Goal: Find specific page/section: Find specific page/section

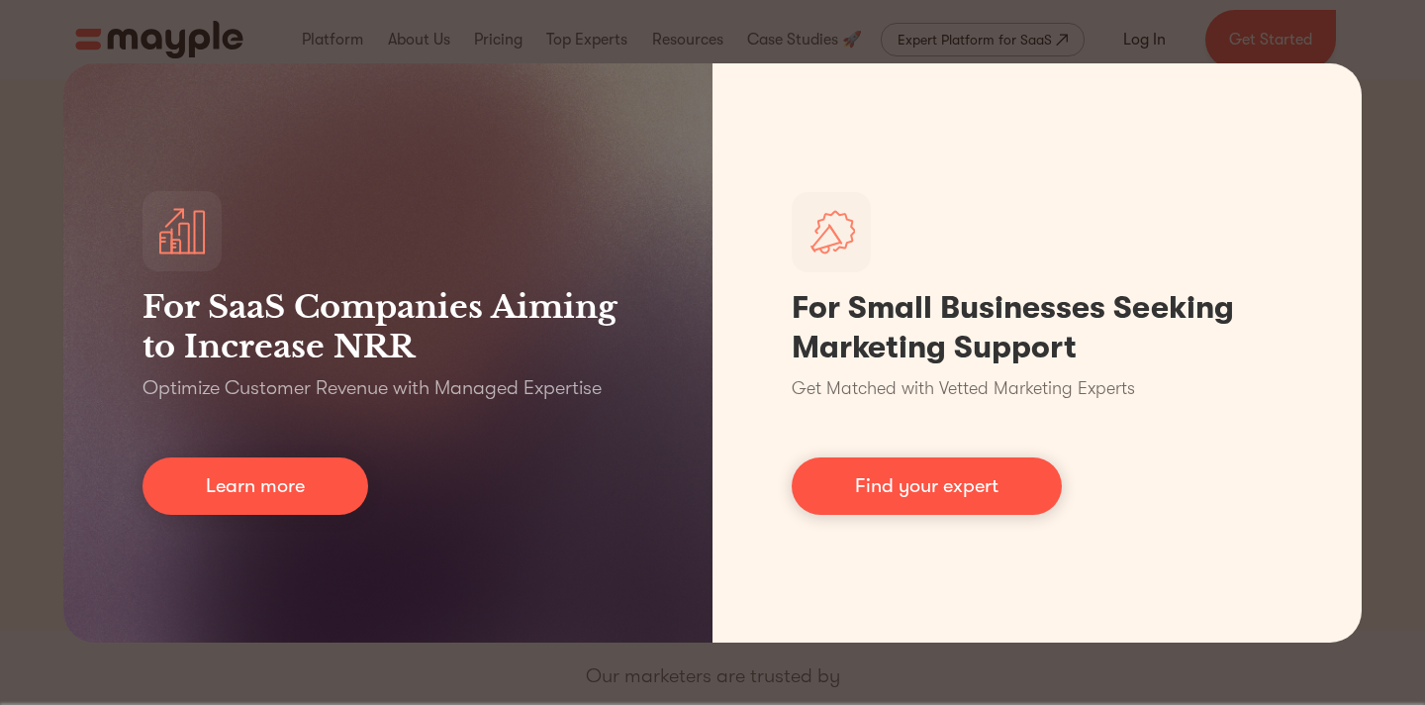
click at [1011, 658] on div "For SaaS Companies Aiming to Increase NRR Optimize Customer Revenue with Manage…" at bounding box center [712, 353] width 1425 height 706
click at [1397, 120] on div "For SaaS Companies Aiming to Increase NRR Optimize Customer Revenue with Manage…" at bounding box center [712, 353] width 1425 height 706
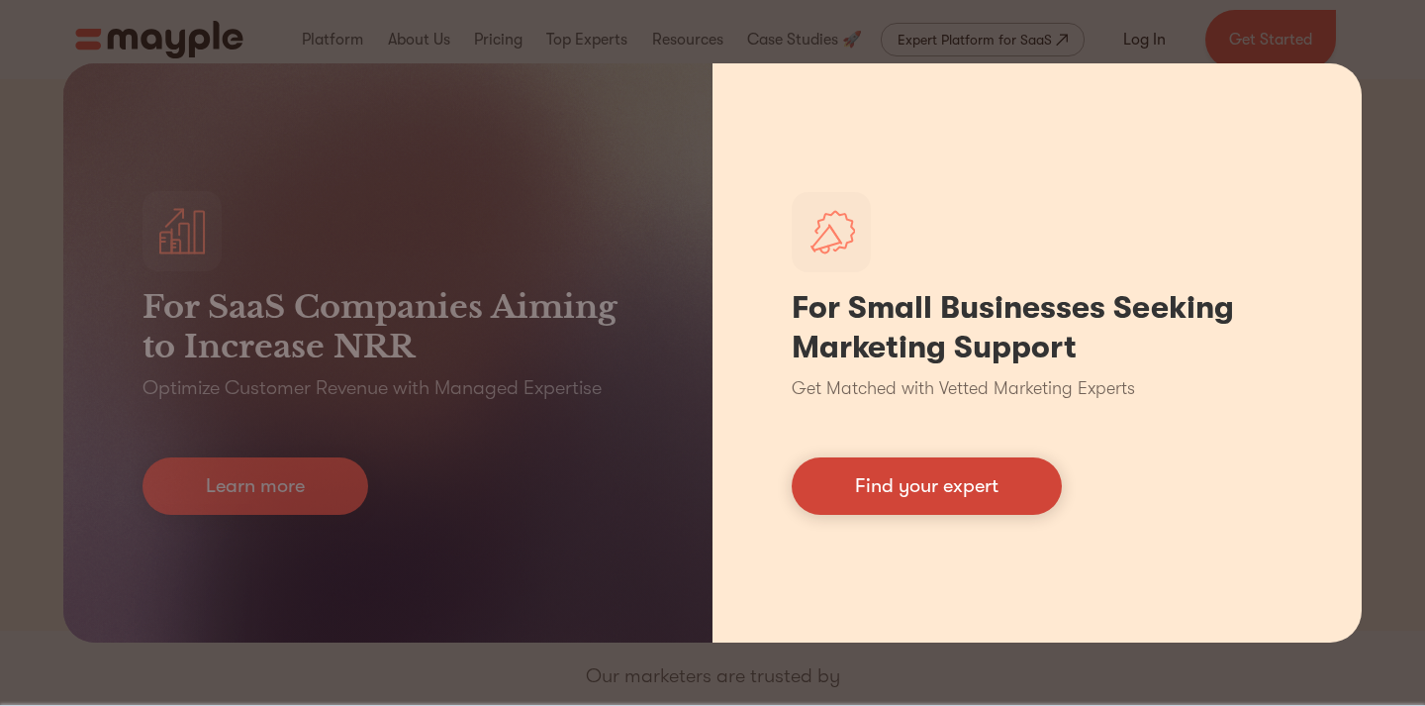
click at [887, 484] on link "Find your expert" at bounding box center [927, 485] width 270 height 57
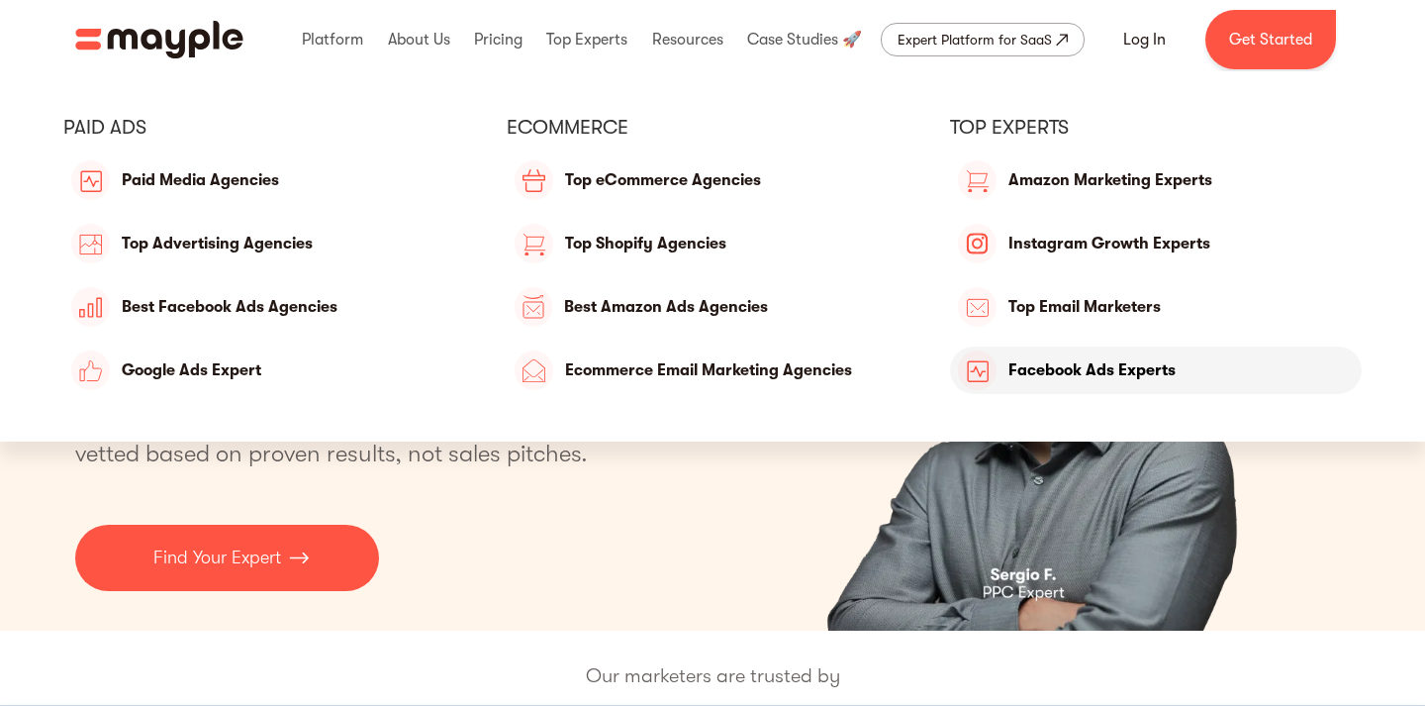
click at [1061, 375] on link "Facebook Ads Experts" at bounding box center [1156, 370] width 413 height 48
